Goal: Task Accomplishment & Management: Use online tool/utility

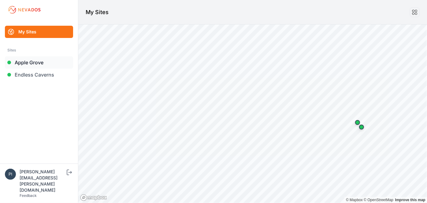
click at [46, 65] on link "Apple Grove" at bounding box center [39, 62] width 68 height 12
click at [46, 74] on link "Endless Caverns" at bounding box center [39, 75] width 68 height 12
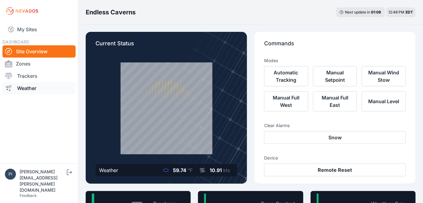
click at [28, 85] on link "Weather" at bounding box center [38, 88] width 73 height 12
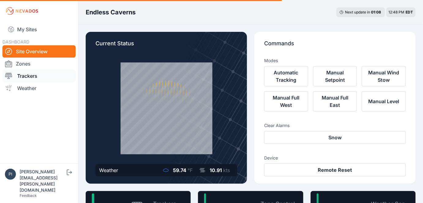
click at [27, 78] on link "Trackers" at bounding box center [38, 76] width 73 height 12
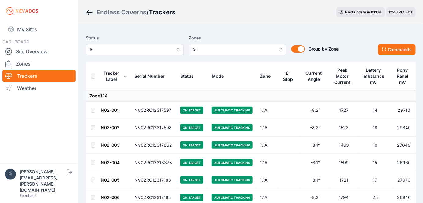
click at [126, 55] on button "All" at bounding box center [135, 49] width 98 height 11
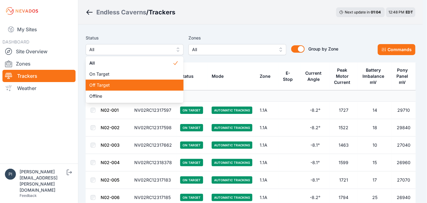
click at [116, 83] on span "Off Target" at bounding box center [130, 85] width 83 height 6
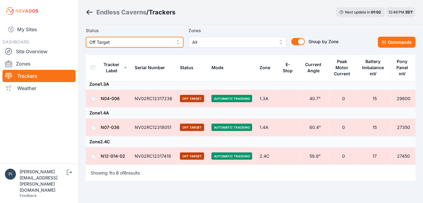
scroll to position [16, 0]
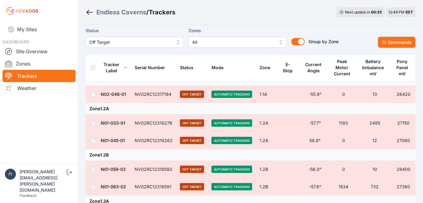
click at [126, 82] on td "Zone 1.1A" at bounding box center [251, 79] width 330 height 11
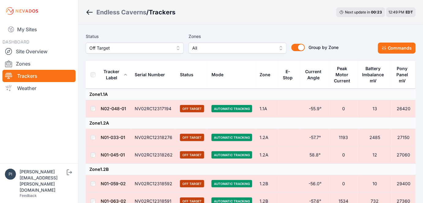
scroll to position [0, 0]
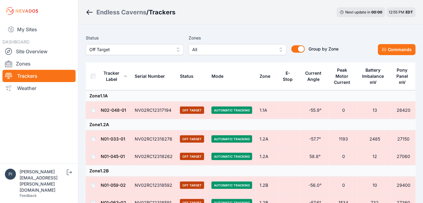
click at [68, 113] on nav "My Sites DASHBOARD Site Overview Zones Trackers Weather" at bounding box center [39, 90] width 78 height 136
click at [126, 97] on td "Zone 1.1A" at bounding box center [251, 95] width 330 height 11
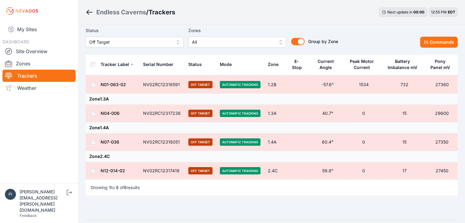
scroll to position [122, 0]
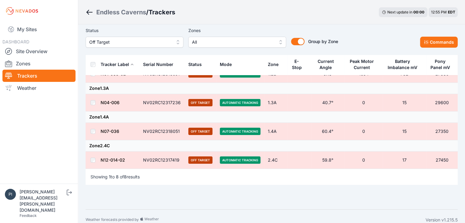
click at [182, 187] on main "Status Off Target Zones All Group by Zone Group by Zone Commands Tracker Label …" at bounding box center [272, 50] width 372 height 283
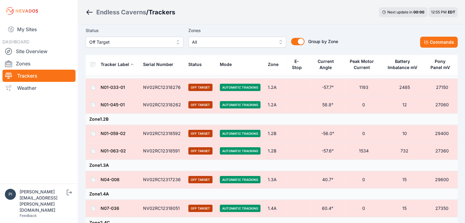
scroll to position [0, 0]
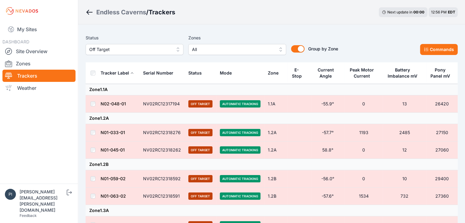
click at [143, 93] on td "Zone 1.1A" at bounding box center [272, 89] width 372 height 11
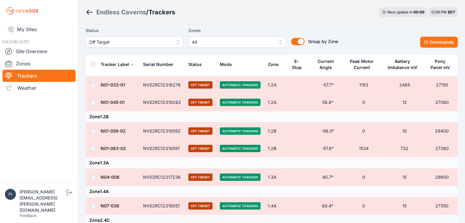
scroll to position [37, 0]
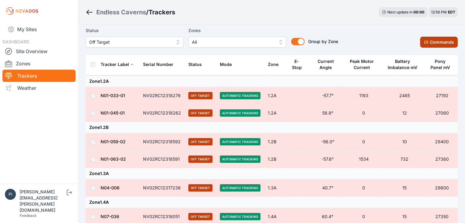
click at [427, 45] on button "Commands" at bounding box center [439, 42] width 38 height 11
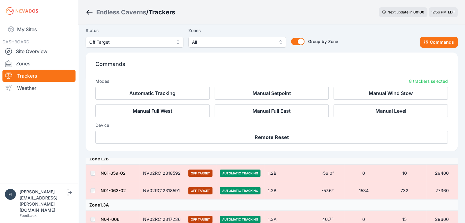
scroll to position [140, 0]
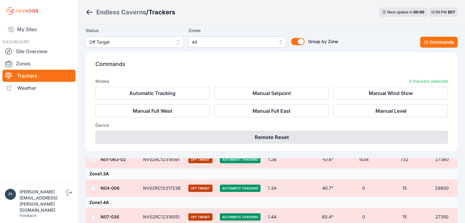
click at [263, 136] on button "Remote Reset" at bounding box center [271, 137] width 353 height 13
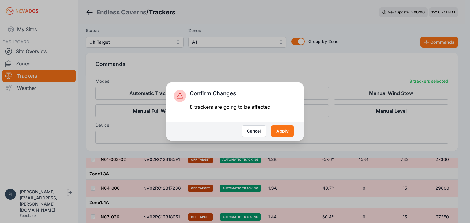
click at [295, 135] on div "Cancel Apply" at bounding box center [234, 131] width 137 height 19
click at [286, 132] on button "Apply" at bounding box center [282, 131] width 23 height 12
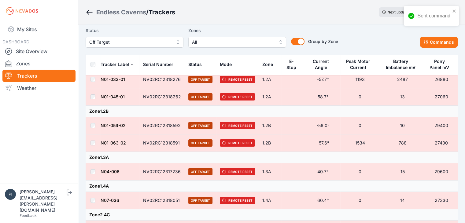
scroll to position [61, 0]
